Goal: Navigation & Orientation: Understand site structure

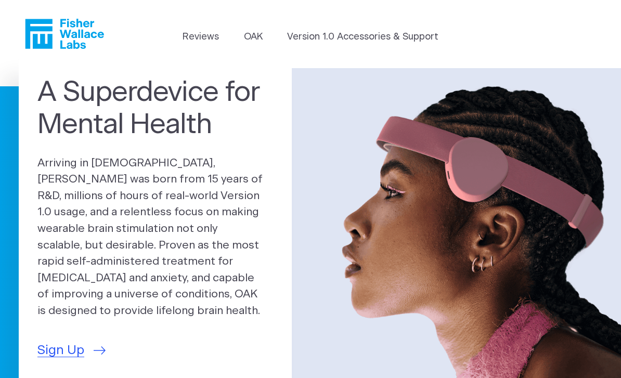
click at [259, 35] on link "OAK" at bounding box center [253, 37] width 19 height 14
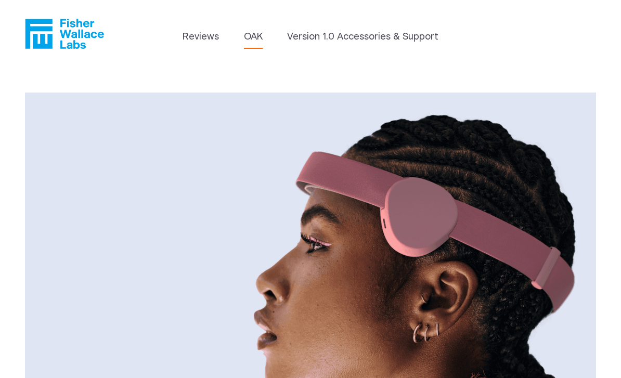
click at [365, 40] on link "Version 1.0 Accessories & Support" at bounding box center [362, 37] width 151 height 14
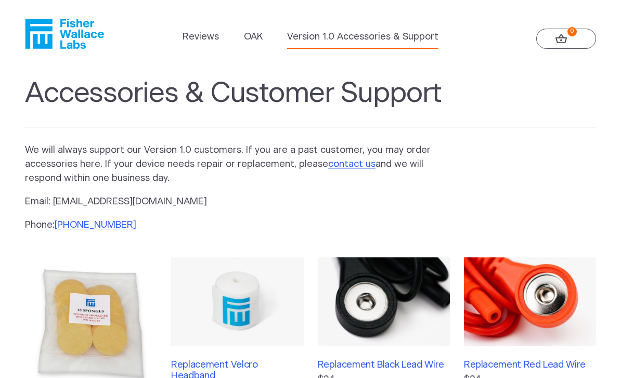
click at [198, 33] on link "Reviews" at bounding box center [200, 37] width 36 height 14
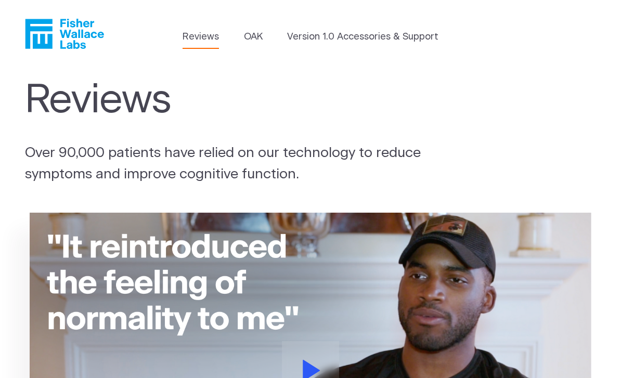
click at [70, 36] on icon "Fisher Wallace" at bounding box center [64, 34] width 79 height 30
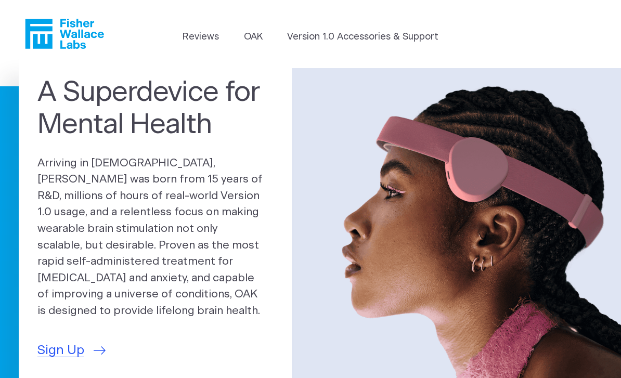
click at [64, 341] on span "Sign Up" at bounding box center [60, 350] width 47 height 19
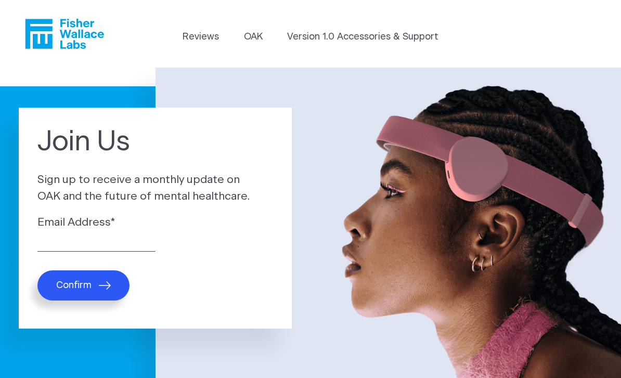
click at [342, 36] on link "Version 1.0 Accessories & Support" at bounding box center [362, 37] width 151 height 14
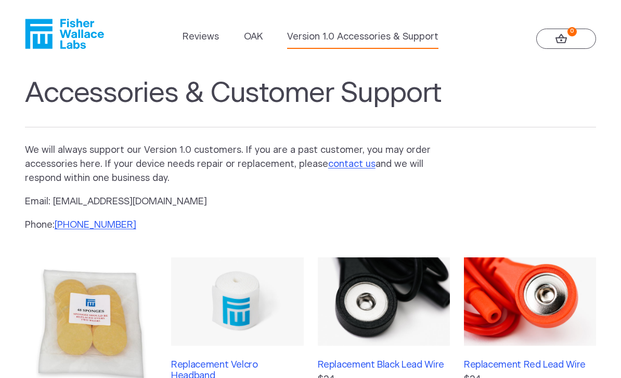
click at [263, 35] on link "OAK" at bounding box center [253, 37] width 19 height 14
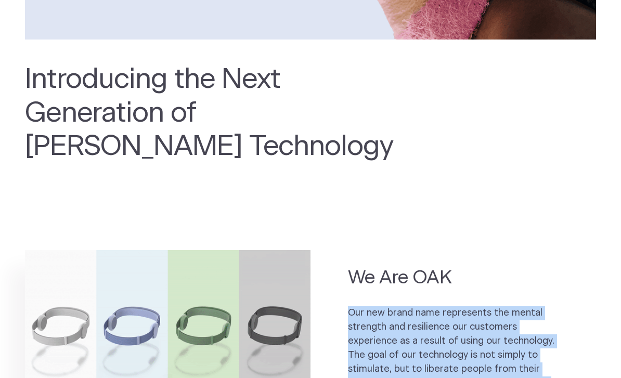
scroll to position [433, 0]
